Goal: Navigation & Orientation: Find specific page/section

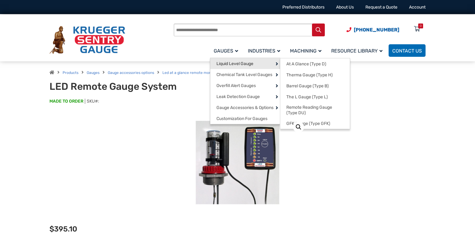
click at [232, 64] on span "Liquid Level Gauge" at bounding box center [235, 63] width 37 height 5
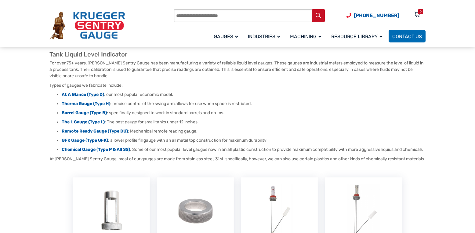
scroll to position [38, 0]
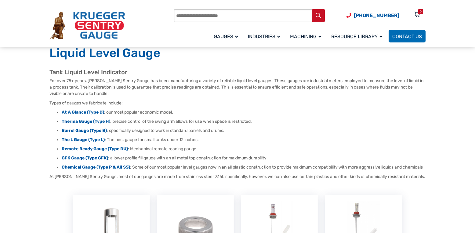
click at [88, 166] on strong "Chemical Gauge (Type P & All SS)" at bounding box center [96, 167] width 68 height 5
